Goal: Complete application form: Complete application form

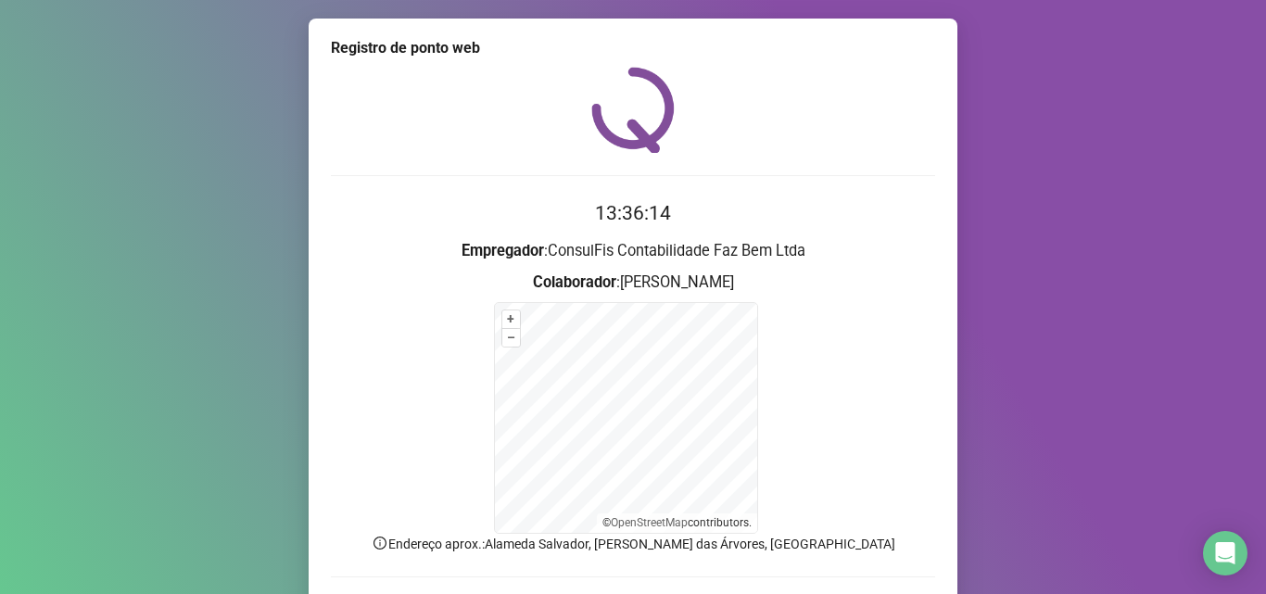
scroll to position [124, 0]
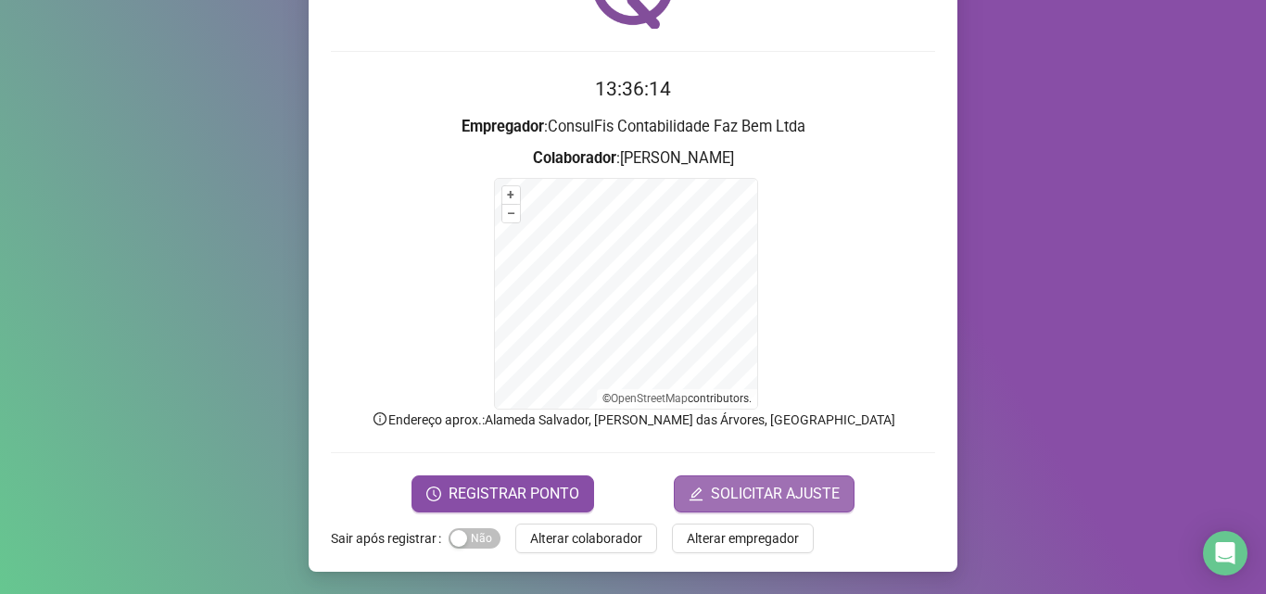
click at [759, 491] on span "SOLICITAR AJUSTE" at bounding box center [775, 494] width 129 height 22
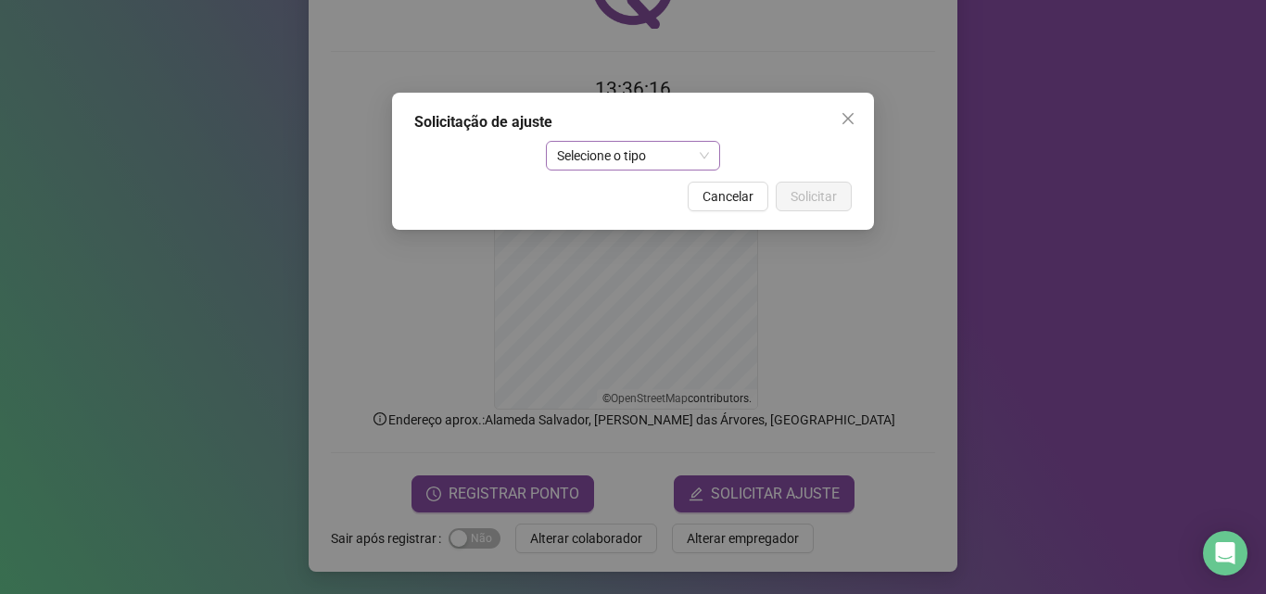
click at [710, 158] on div "Selecione o tipo" at bounding box center [633, 156] width 175 height 30
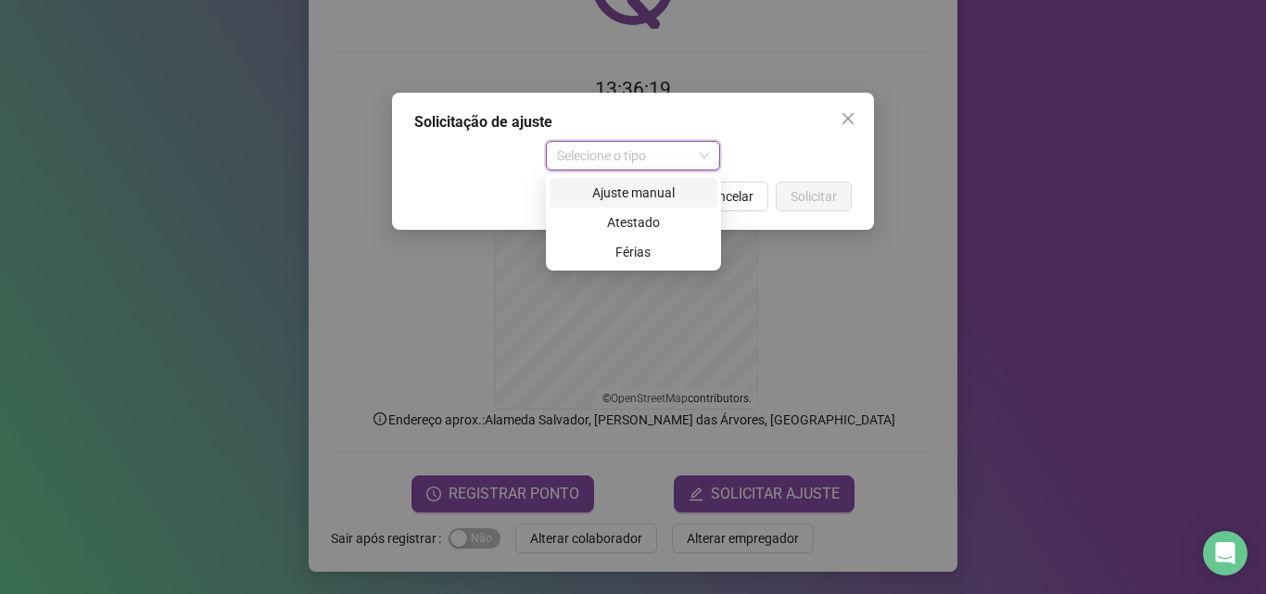
click at [672, 194] on div "Ajuste manual" at bounding box center [633, 193] width 145 height 20
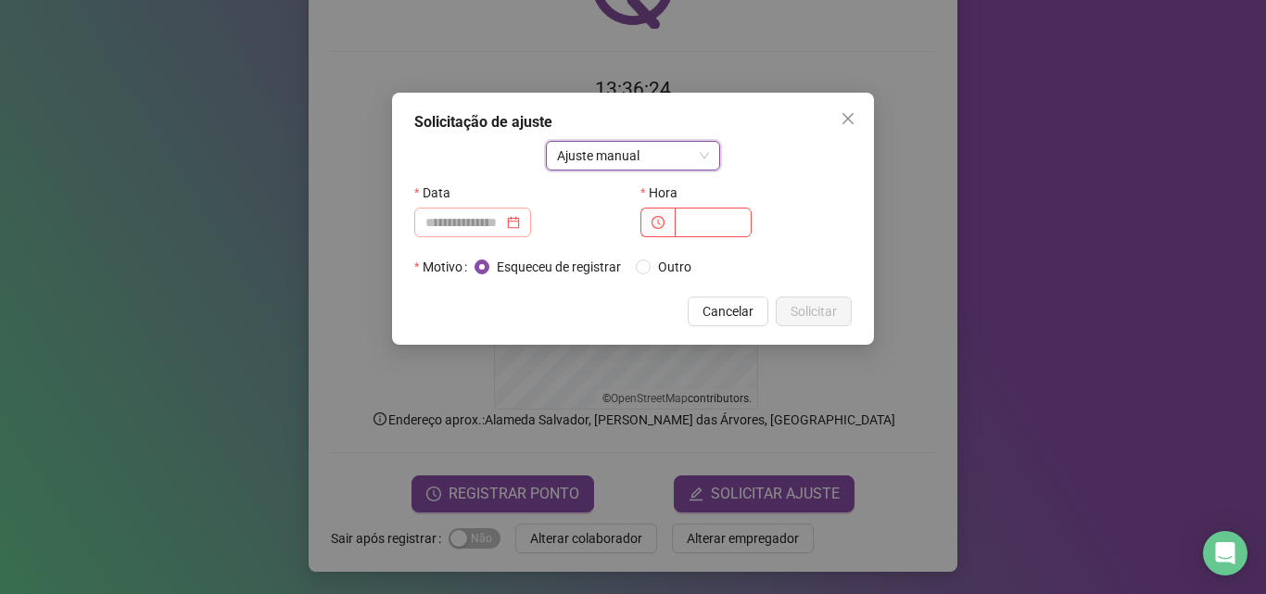
click at [520, 226] on div at bounding box center [472, 222] width 95 height 20
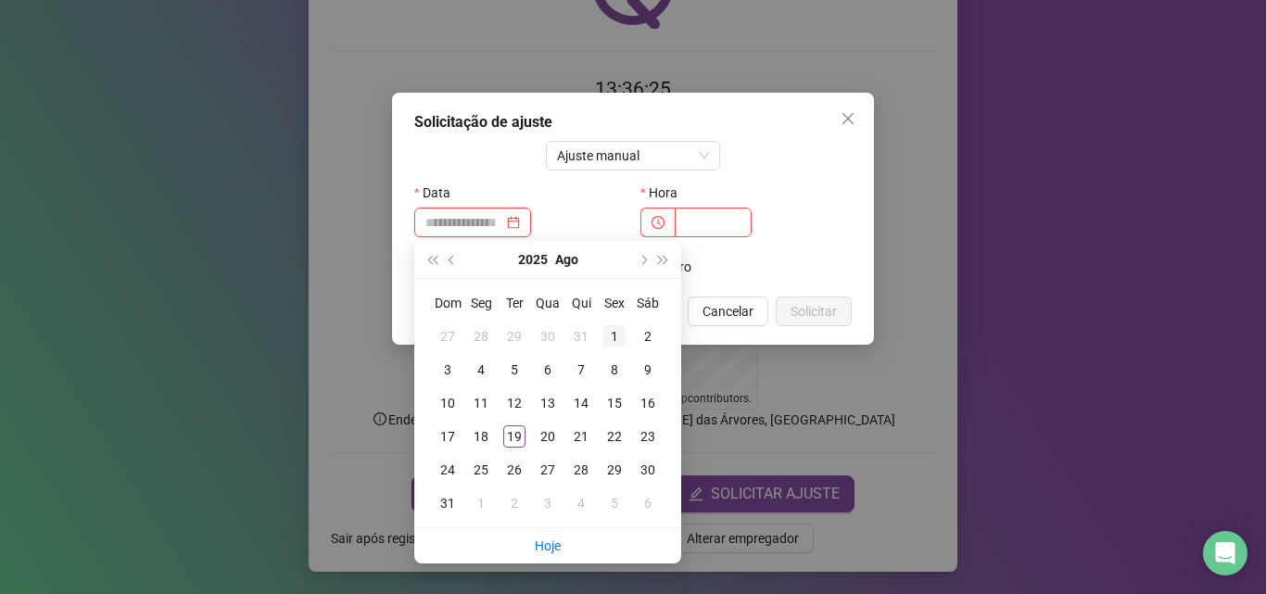
type input "**********"
click at [516, 435] on div "19" at bounding box center [514, 436] width 22 height 22
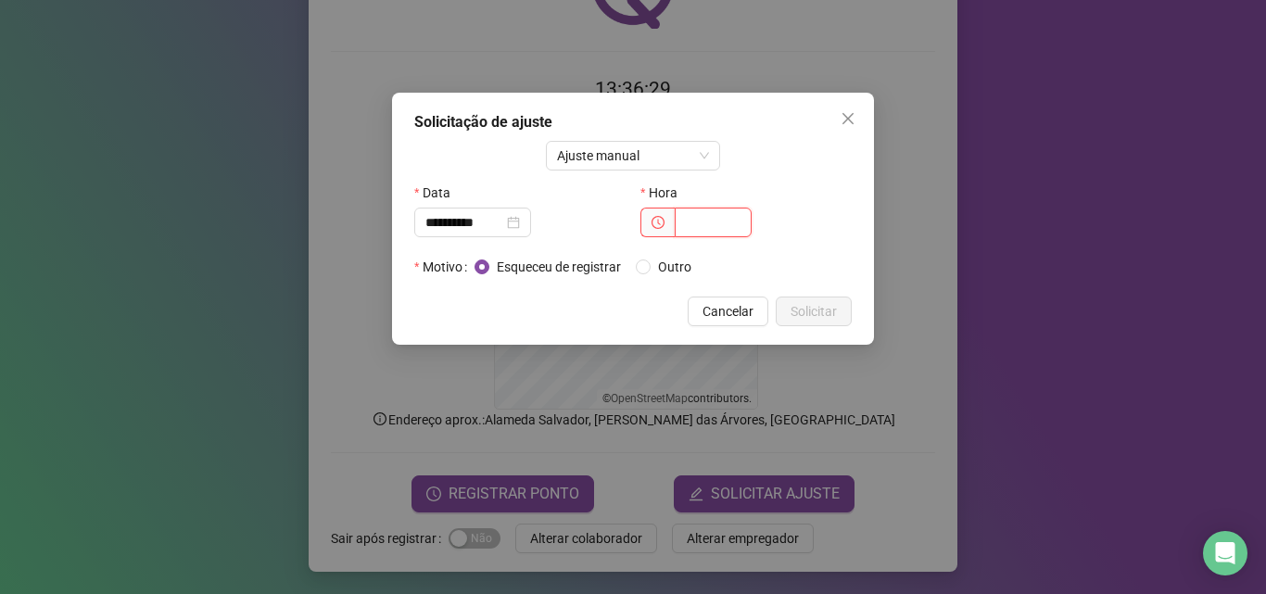
click at [705, 222] on input "text" at bounding box center [713, 223] width 77 height 30
type input "*****"
click at [655, 263] on span "Outro" at bounding box center [675, 267] width 48 height 20
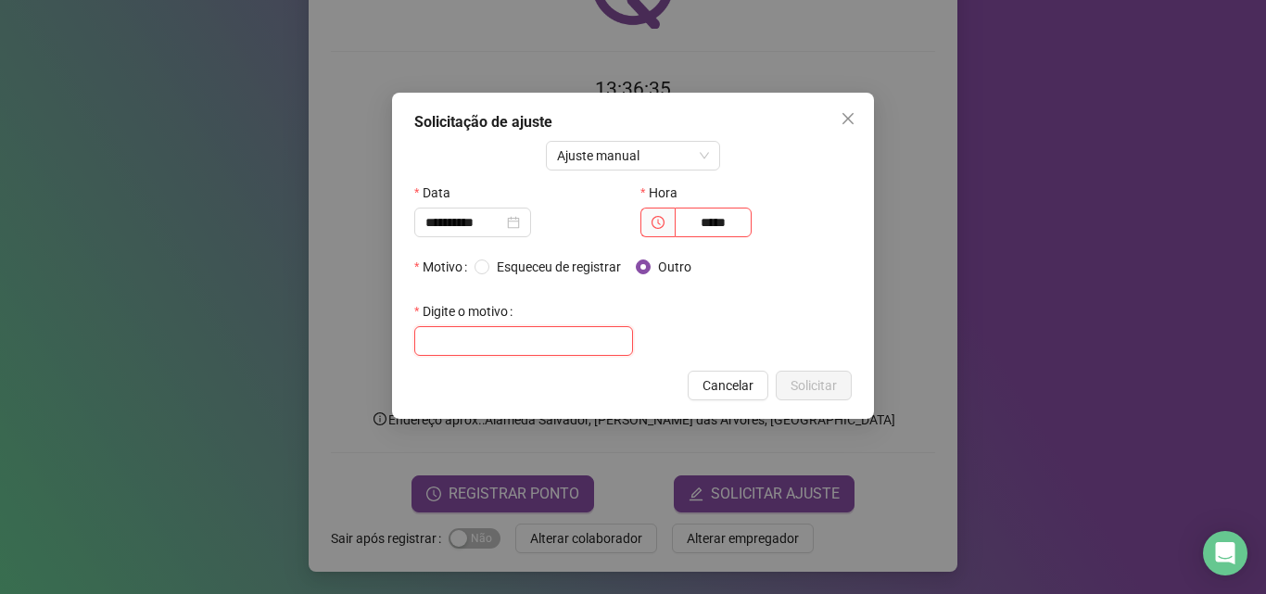
click at [532, 341] on input "text" at bounding box center [523, 341] width 219 height 30
type input "**********"
click at [818, 382] on span "Solicitar" at bounding box center [813, 385] width 46 height 20
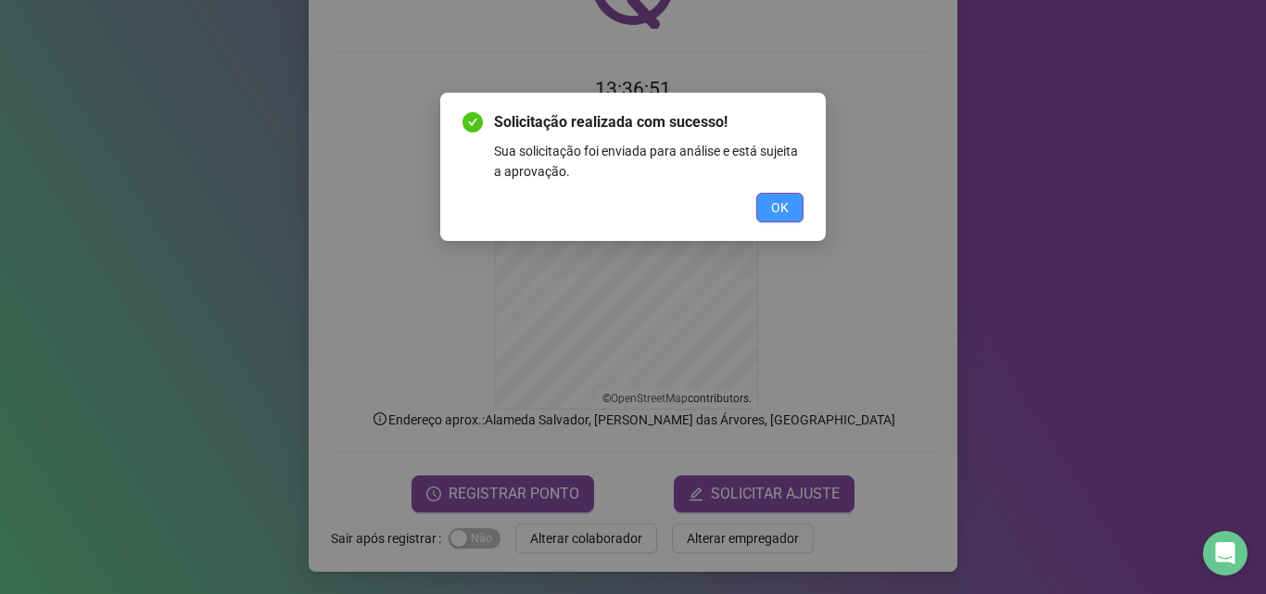
click at [766, 203] on button "OK" at bounding box center [779, 208] width 47 height 30
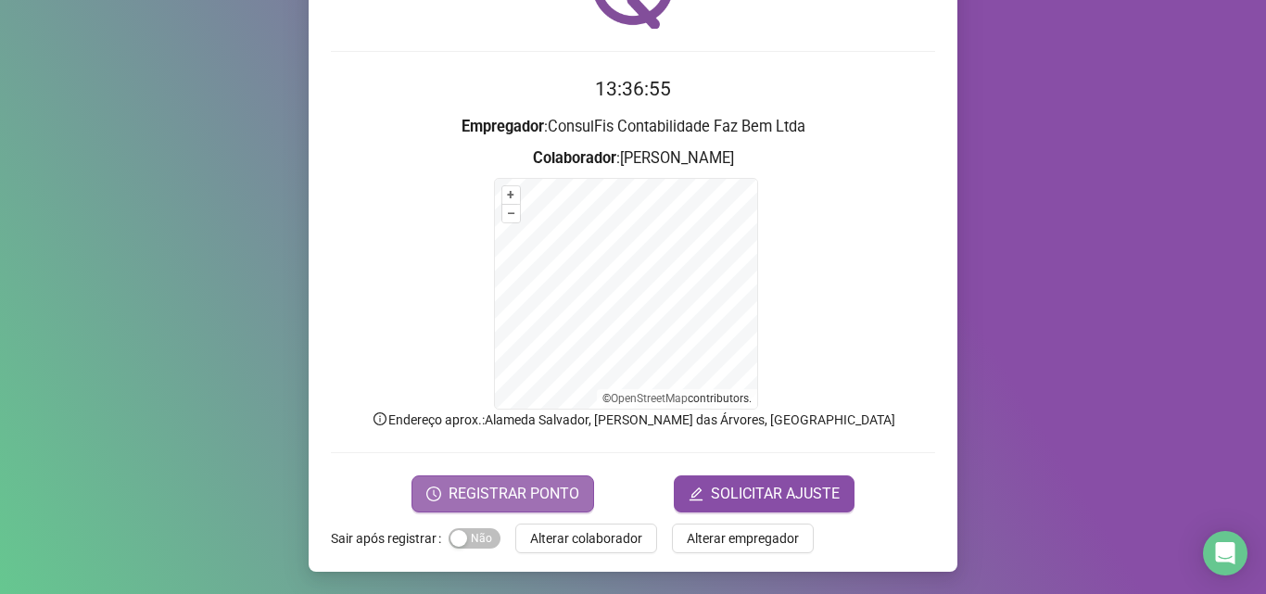
click at [553, 489] on span "REGISTRAR PONTO" at bounding box center [514, 494] width 131 height 22
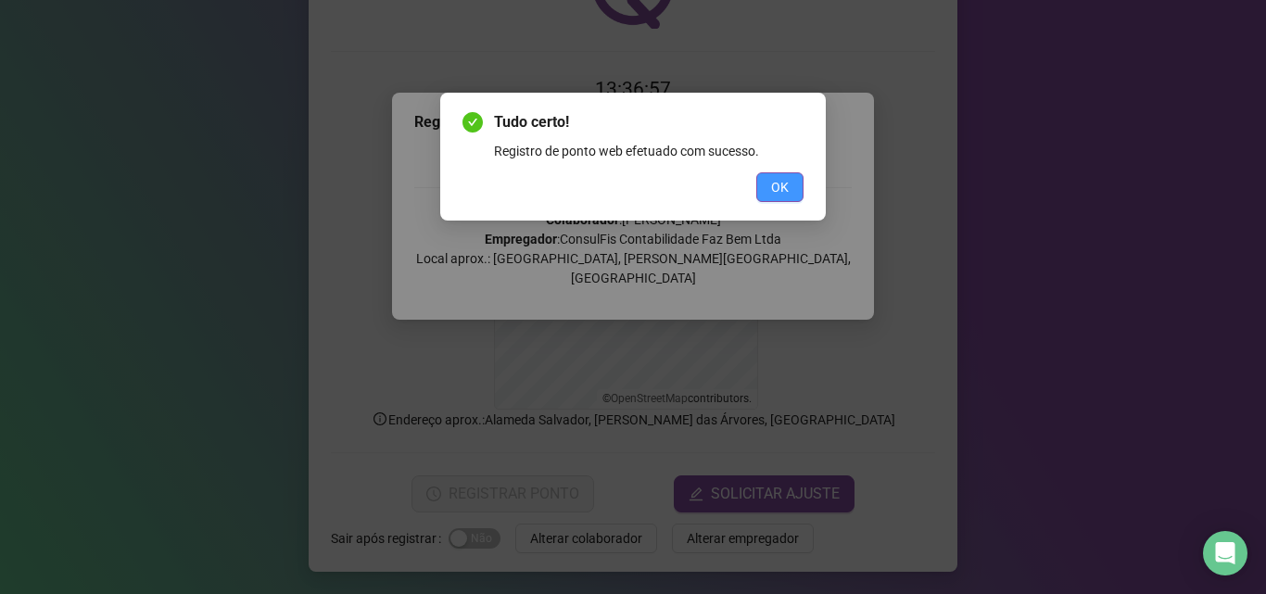
click at [784, 191] on span "OK" at bounding box center [780, 187] width 18 height 20
